Goal: Transaction & Acquisition: Purchase product/service

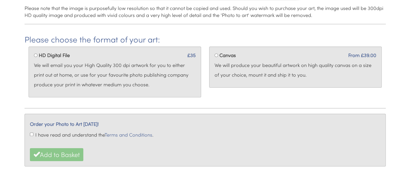
scroll to position [242, 0]
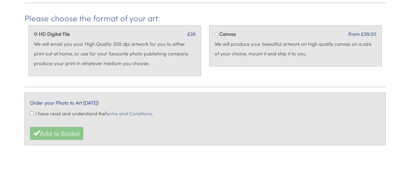
click at [36, 33] on input "HD Digital File" at bounding box center [36, 34] width 4 height 4
radio input "true"
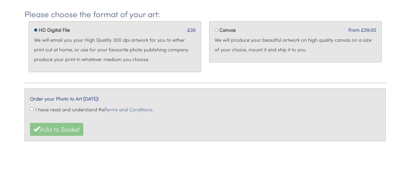
scroll to position [250, 0]
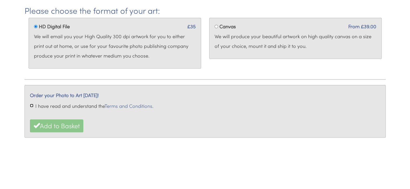
click at [30, 105] on input "I have read and understand the Terms and Conditions ." at bounding box center [32, 106] width 4 height 4
checkbox input "true"
click at [72, 132] on button "Add to Basket" at bounding box center [56, 126] width 53 height 13
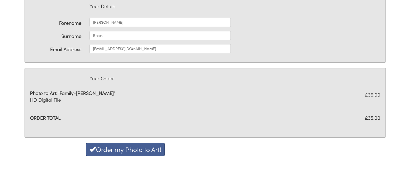
scroll to position [54, 0]
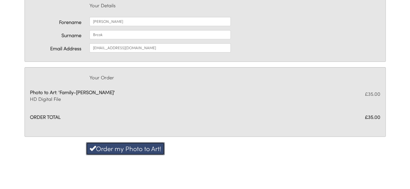
click at [141, 148] on button "Order my Photo to Art!" at bounding box center [125, 148] width 79 height 13
